Goal: Task Accomplishment & Management: Manage account settings

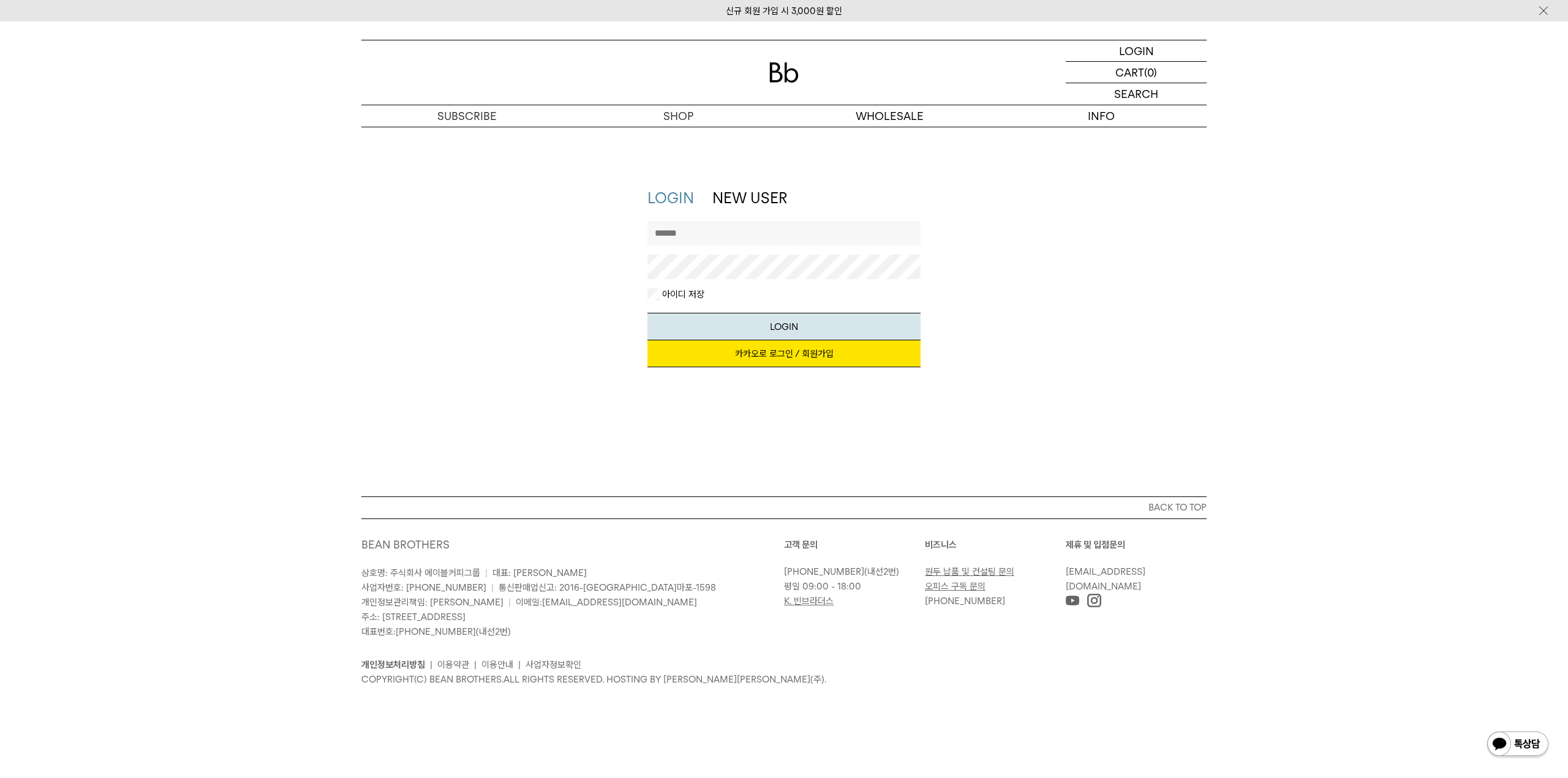
click at [420, 305] on div "LOGIN NEW USER 지금 가입하시면 3,000원 쿠폰과 매월 회원 전용 커피 혜택을 드려요. 카카오로 로그인 / 회원가입 아이디로 로그…" at bounding box center [784, 284] width 857 height 191
click at [1214, 274] on div "LOGIN NEW USER 지금 가입하시면 3,000원 쿠폰과 매월 회원 전용 커피 혜택을 드려요. 카카오로 로그인 / 회원가입 아이디로 로그…" at bounding box center [784, 284] width 882 height 191
click at [789, 236] on input "text" at bounding box center [784, 233] width 274 height 25
click at [1216, 235] on div "LOGIN NEW USER 지금 가입하시면 3,000원 쿠폰과 매월 회원 전용 커피 혜택을 드려요. 카카오로 로그인 / 회원가입 아이디로 로그…" at bounding box center [784, 284] width 882 height 191
click at [1205, 368] on div "LOGIN NEW USER 지금 가입하시면 3,000원 쿠폰과 매월 회원 전용 커피 혜택을 드려요. 카카오로 로그인 / 회원가입 아이디로 로그…" at bounding box center [784, 284] width 857 height 191
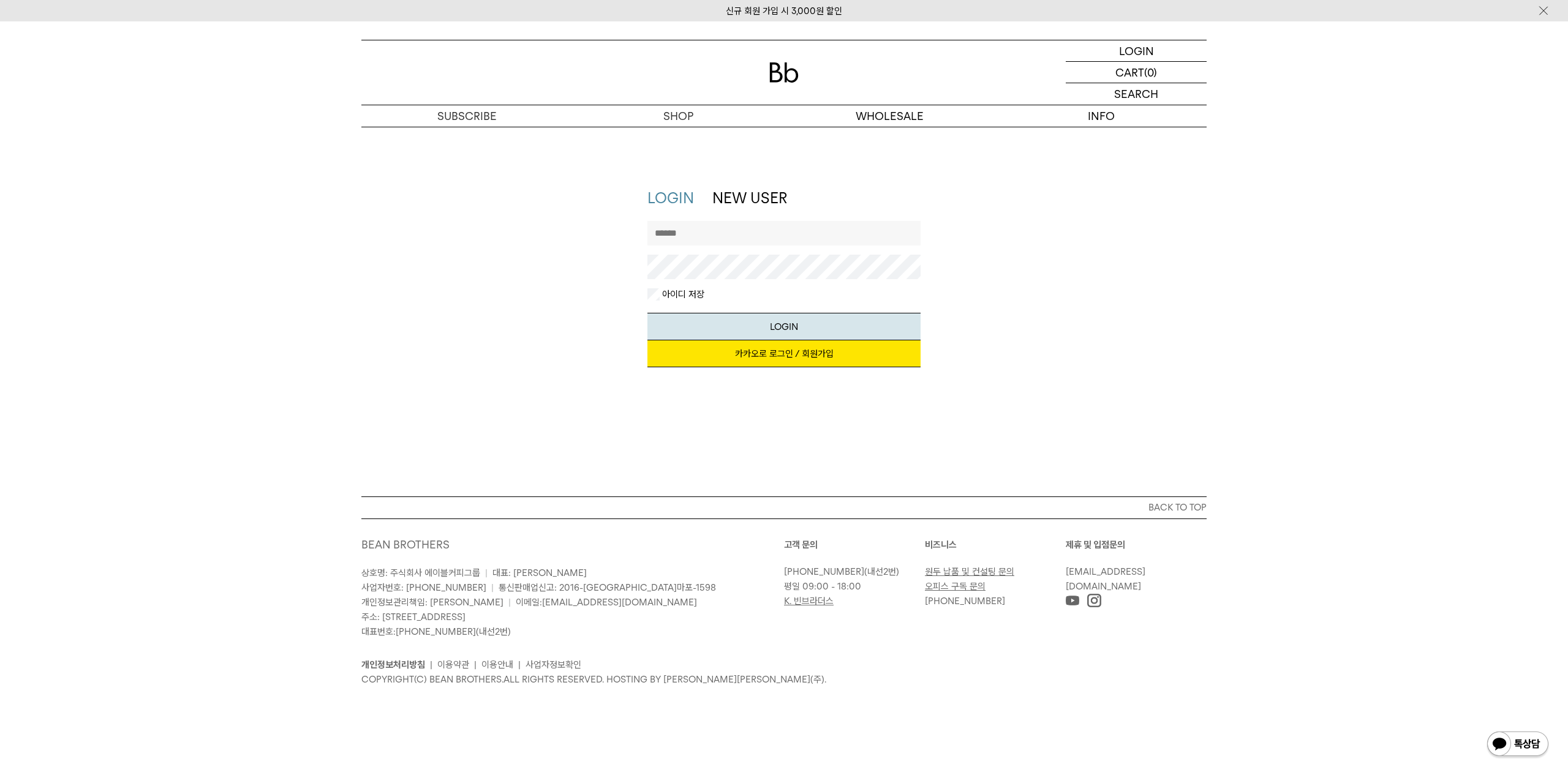
click at [1181, 365] on div "LOGIN NEW USER 지금 가입하시면 3,000원 쿠폰과 매월 회원 전용 커피 혜택을 드려요. 카카오로 로그인 / 회원가입 아이디로 로그…" at bounding box center [784, 284] width 857 height 191
click at [1212, 314] on div "LOGIN NEW USER 지금 가입하시면 3,000원 쿠폰과 매월 회원 전용 커피 혜택을 드려요. 카카오로 로그인 / 회원가입 아이디로 로그…" at bounding box center [784, 284] width 857 height 191
click at [1227, 341] on div "LOGIN NEW USER 지금 가입하시면 3,000원 쿠폰과 매월 회원 전용 커피 혜택을 드려요. 카카오로 로그인 / 회원가입 아이디로 로그…" at bounding box center [784, 284] width 1568 height 191
click at [1202, 388] on div "LOGIN LOGIN NEW USER 지금 가입하시면 3,000원 쿠폰과 매월 회원 전용 커피 혜택을 드려요. 카카오로 로그인 / 회원가입 아…" at bounding box center [784, 312] width 1568 height 370
click at [1164, 393] on div "LOGIN LOGIN NEW USER 지금 가입하시면 3,000원 쿠폰과 매월 회원 전용 커피 혜택을 드려요. 카카오로 로그인 / 회원가입 아…" at bounding box center [784, 312] width 1568 height 370
